Goal: Entertainment & Leisure: Consume media (video, audio)

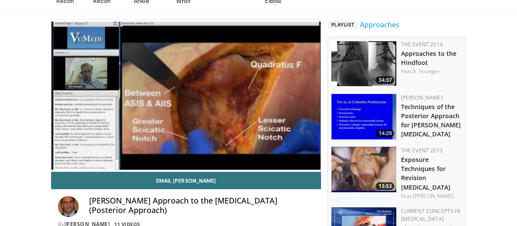
scroll to position [70, 0]
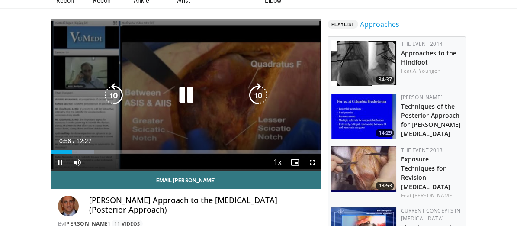
click at [131, 147] on div "10 seconds Tap to unmute" at bounding box center [185, 94] width 269 height 151
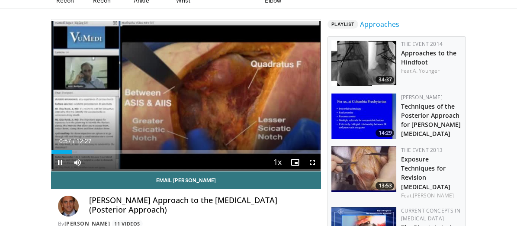
click at [131, 147] on div "10 seconds Tap to unmute" at bounding box center [185, 94] width 269 height 151
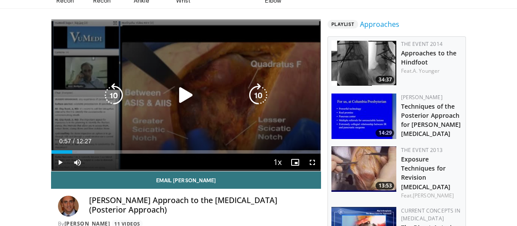
click at [174, 107] on icon "Video Player" at bounding box center [186, 95] width 24 height 24
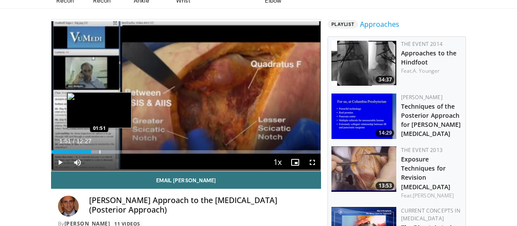
click at [60, 154] on div "Loaded : 25.20% 01:51 01:51" at bounding box center [185, 149] width 269 height 8
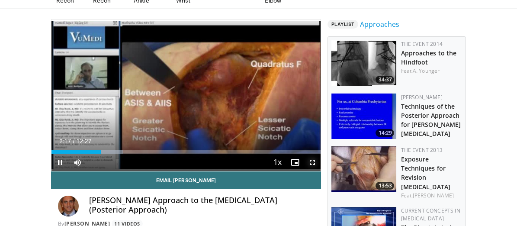
click at [320, 171] on span "Video Player" at bounding box center [311, 162] width 17 height 17
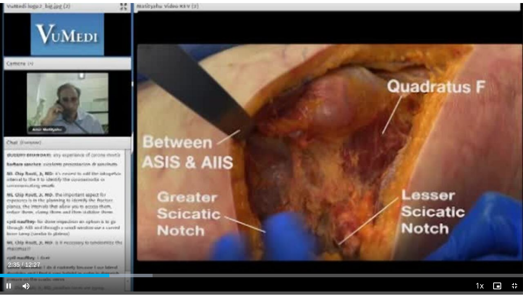
click at [10, 225] on span "Video Player" at bounding box center [8, 285] width 17 height 17
click at [0, 225] on button "Play" at bounding box center [8, 285] width 17 height 17
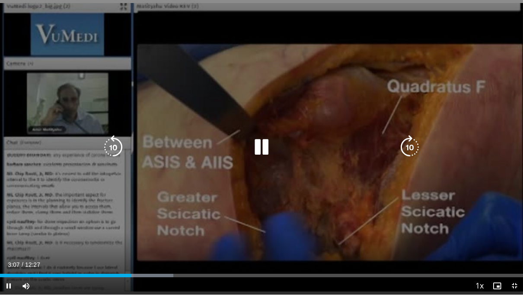
click at [199, 225] on div "10 seconds Tap to unmute" at bounding box center [261, 147] width 523 height 294
click at [258, 150] on icon "Video Player" at bounding box center [262, 147] width 24 height 24
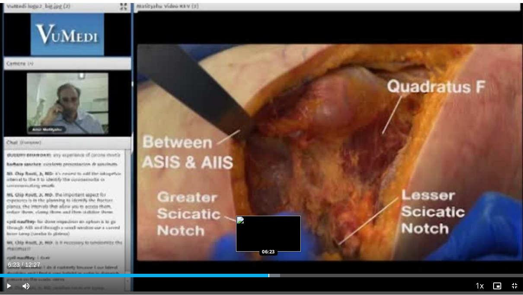
click at [269, 225] on div "Loaded : 53.56% 06:23 06:23" at bounding box center [261, 273] width 523 height 8
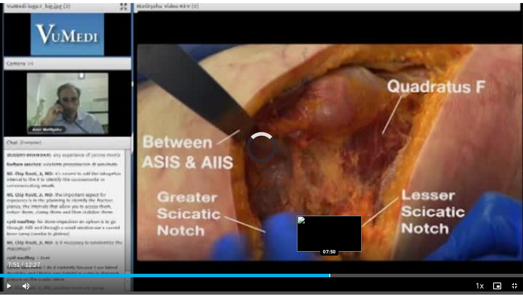
click at [330, 225] on div "Progress Bar" at bounding box center [330, 274] width 1 height 3
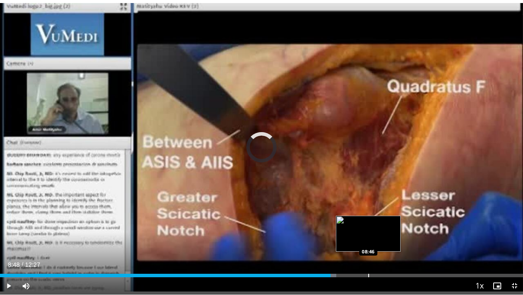
click at [369, 225] on div "Loaded : 64.27% 07:52 08:46" at bounding box center [261, 274] width 523 height 3
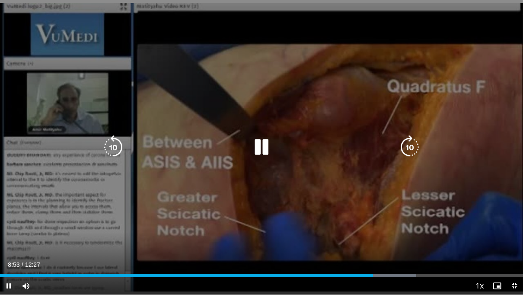
click at [234, 177] on div "10 seconds Tap to unmute" at bounding box center [261, 147] width 523 height 294
